Goal: Task Accomplishment & Management: Manage account settings

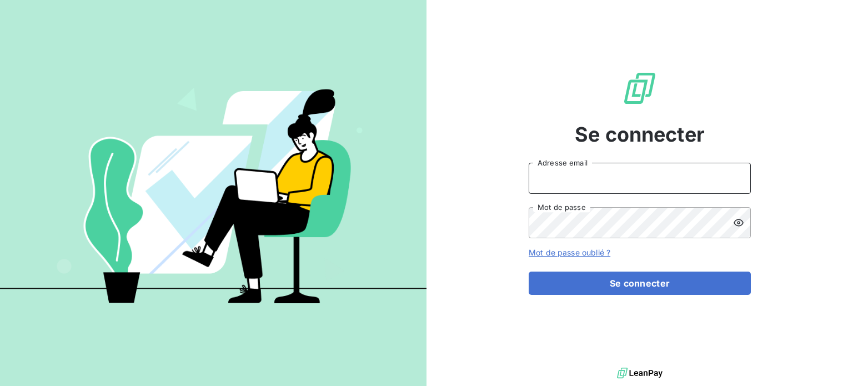
click at [576, 179] on input "Adresse email" at bounding box center [640, 178] width 222 height 31
type input "[EMAIL_ADDRESS][DOMAIN_NAME]"
click at [529, 272] on button "Se connecter" at bounding box center [640, 283] width 222 height 23
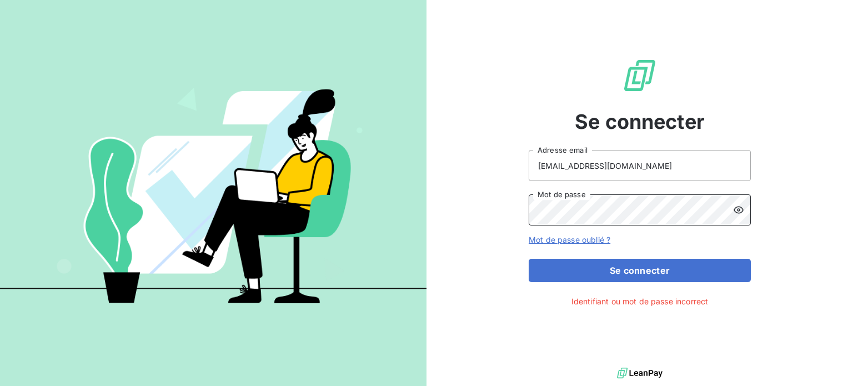
click at [529, 259] on button "Se connecter" at bounding box center [640, 270] width 222 height 23
click at [496, 209] on div "Se connecter [EMAIL_ADDRESS][DOMAIN_NAME] Adresse email Mot de passe Mot de pas…" at bounding box center [640, 182] width 427 height 365
click at [529, 259] on button "Se connecter" at bounding box center [640, 270] width 222 height 23
click at [739, 211] on icon at bounding box center [739, 210] width 10 height 7
click at [529, 259] on button "Se connecter" at bounding box center [640, 270] width 222 height 23
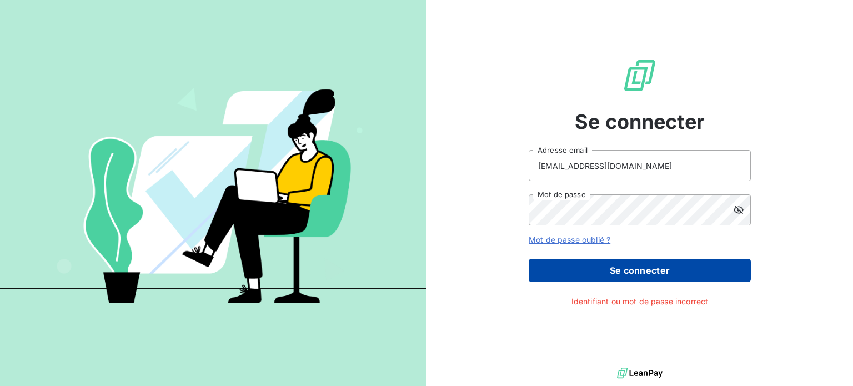
click at [661, 269] on button "Se connecter" at bounding box center [640, 270] width 222 height 23
click at [657, 272] on button "Se connecter" at bounding box center [640, 270] width 222 height 23
click at [656, 271] on button "Se connecter" at bounding box center [640, 270] width 222 height 23
click at [656, 268] on button "Se connecter" at bounding box center [640, 270] width 222 height 23
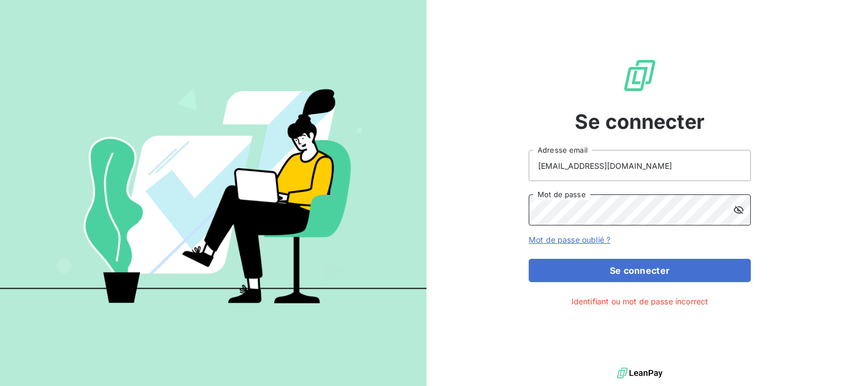
click at [529, 259] on button "Se connecter" at bounding box center [640, 270] width 222 height 23
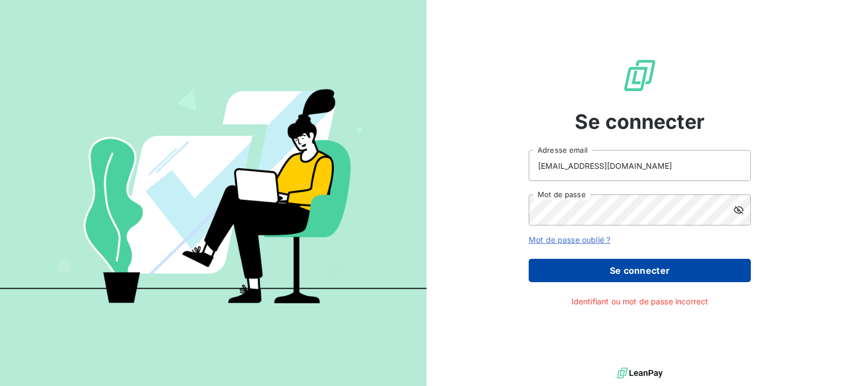
click at [626, 268] on button "Se connecter" at bounding box center [640, 270] width 222 height 23
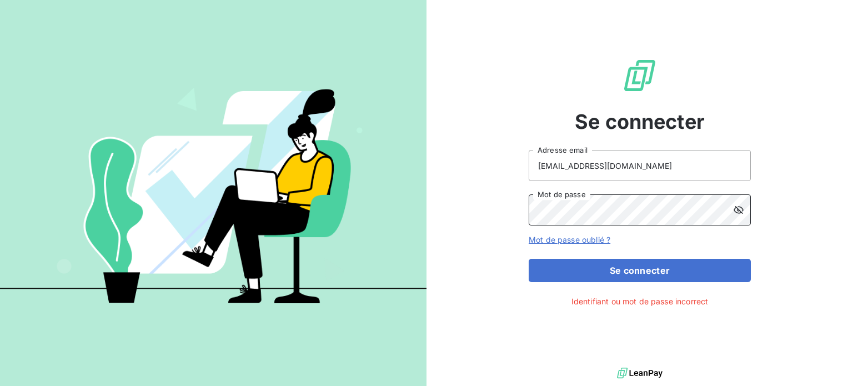
click at [529, 259] on button "Se connecter" at bounding box center [640, 270] width 222 height 23
